Goal: Task Accomplishment & Management: Use online tool/utility

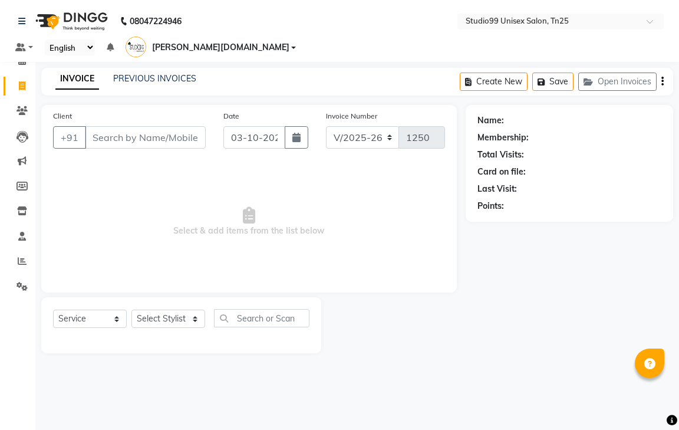
select select "8331"
select select "service"
click at [170, 73] on link "PREVIOUS INVOICES" at bounding box center [154, 78] width 83 height 11
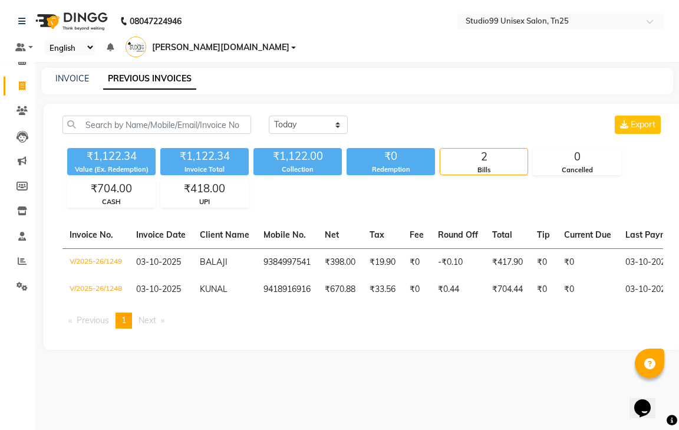
click at [562, 289] on table "Invoice No. Invoice Date Client Name Mobile No. Net Tax Fee Round Off Total Tip…" at bounding box center [362, 262] width 601 height 81
click at [79, 73] on link "INVOICE" at bounding box center [72, 78] width 34 height 11
select select "service"
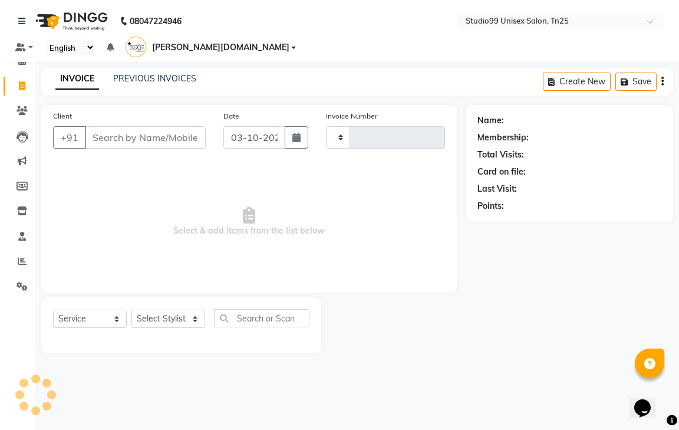
type input "1250"
select select "8331"
